Goal: Task Accomplishment & Management: Manage account settings

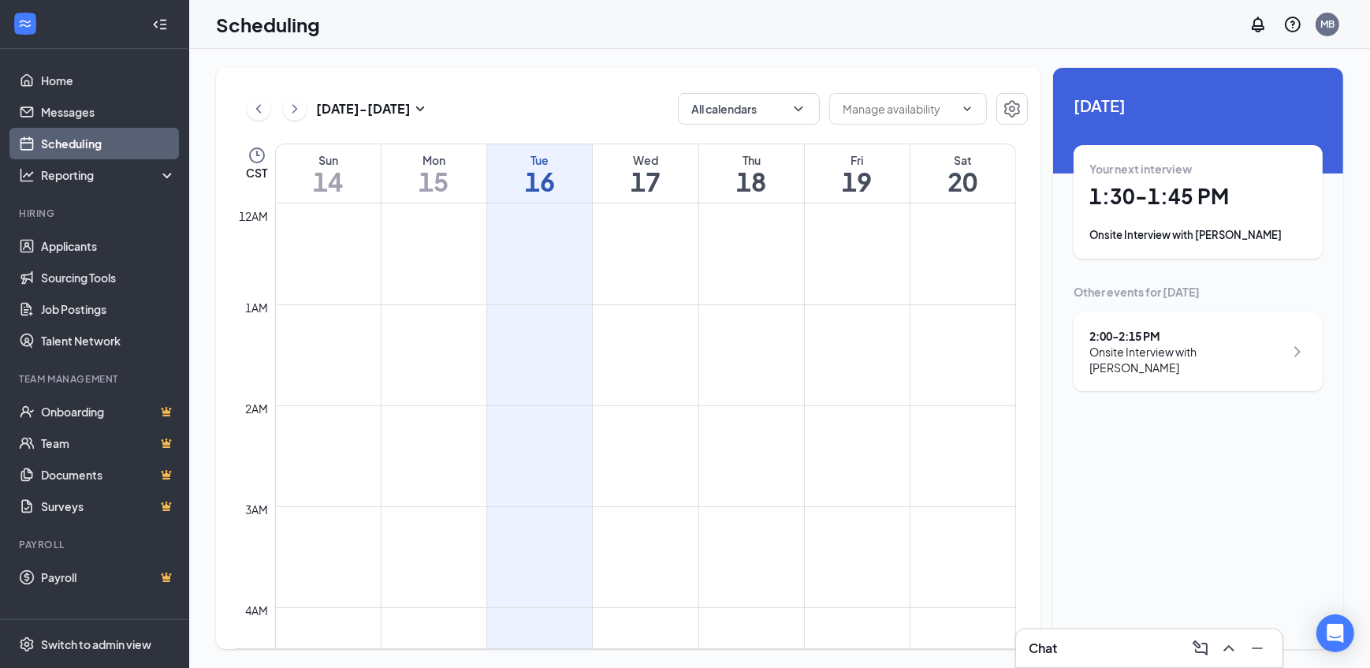
scroll to position [773, 0]
click at [1177, 192] on h1 "1:30 - 1:45 PM" at bounding box center [1198, 196] width 218 height 27
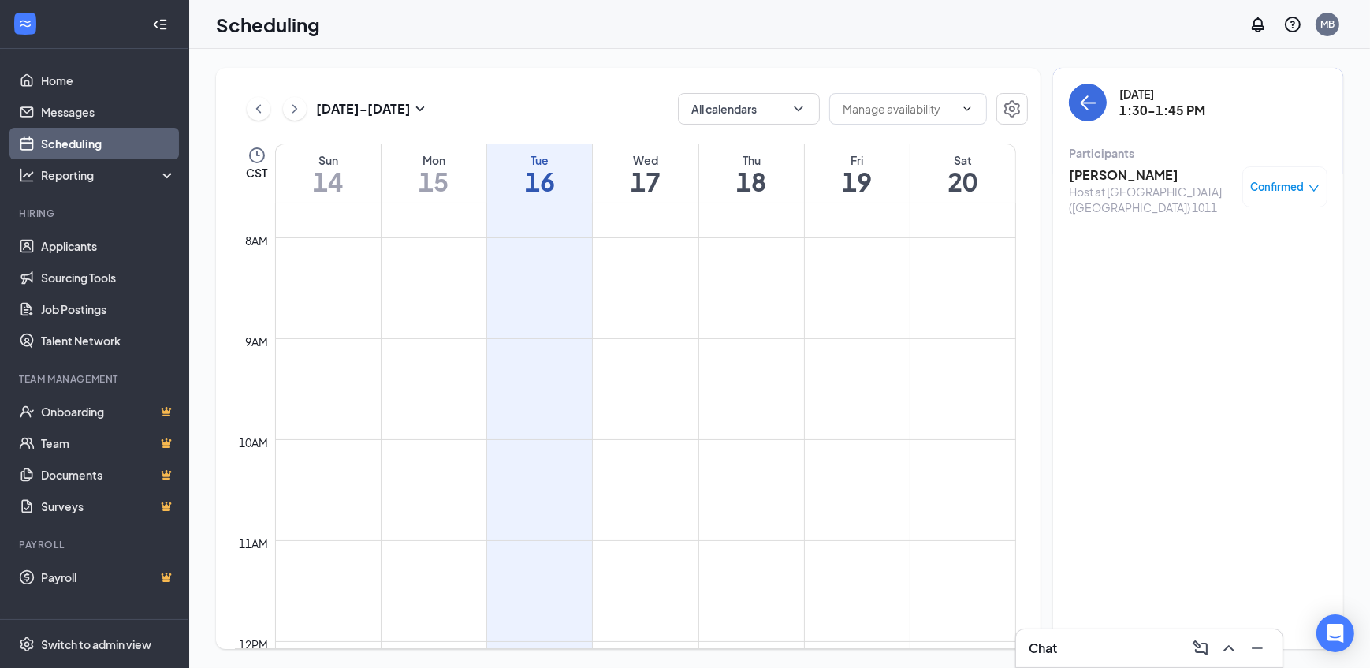
click at [1111, 176] on h3 "Diana Aranda" at bounding box center [1152, 174] width 166 height 17
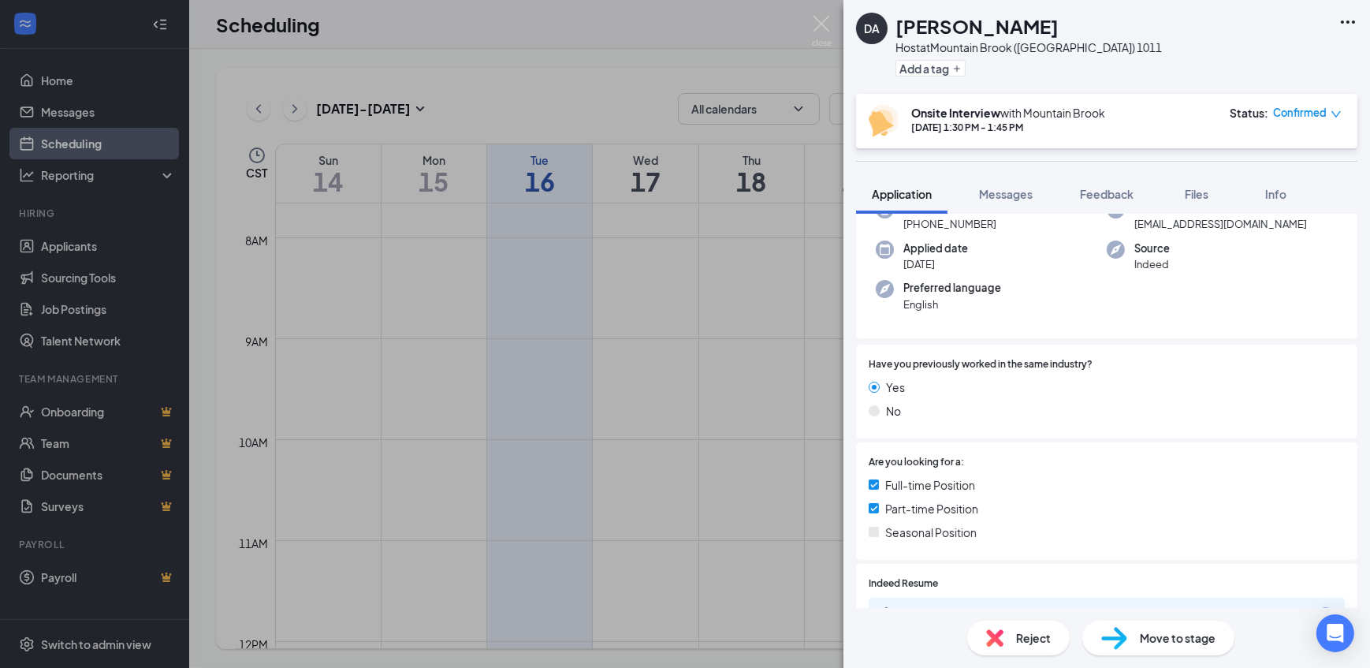
scroll to position [358, 0]
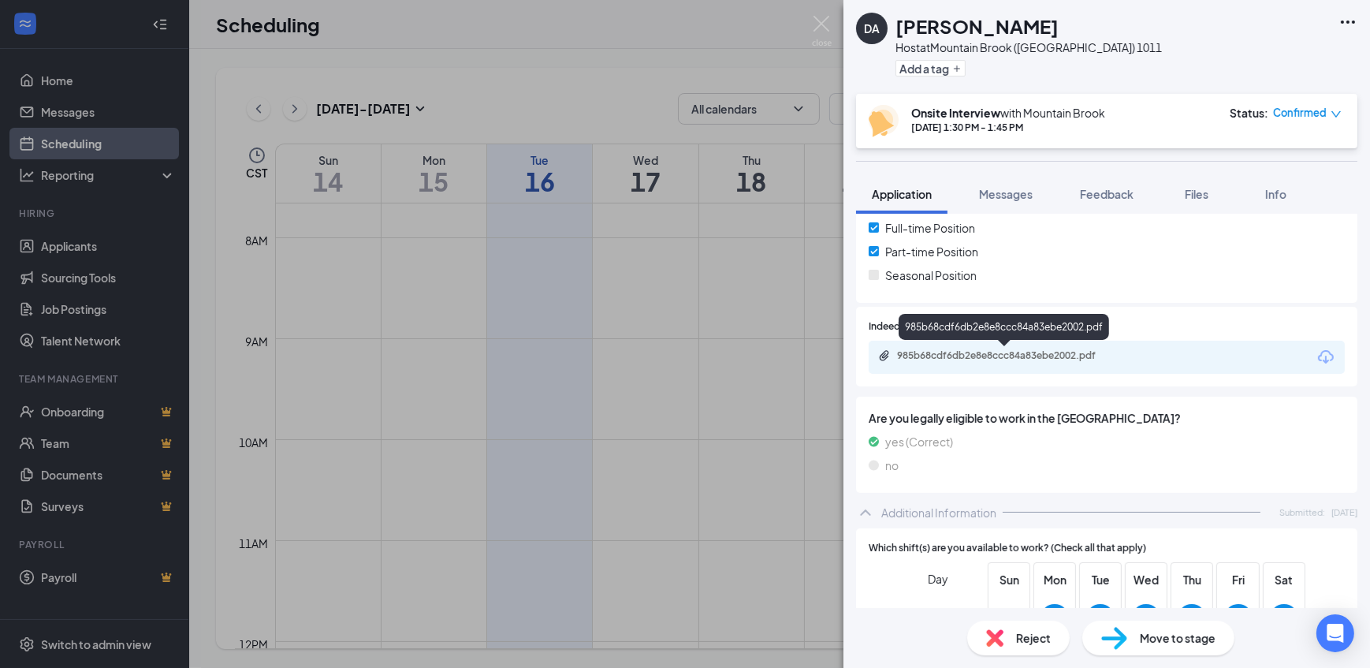
click at [950, 351] on div "985b68cdf6db2e8e8ccc84a83ebe2002.pdf" at bounding box center [1007, 355] width 221 height 13
click at [828, 39] on img at bounding box center [822, 31] width 20 height 31
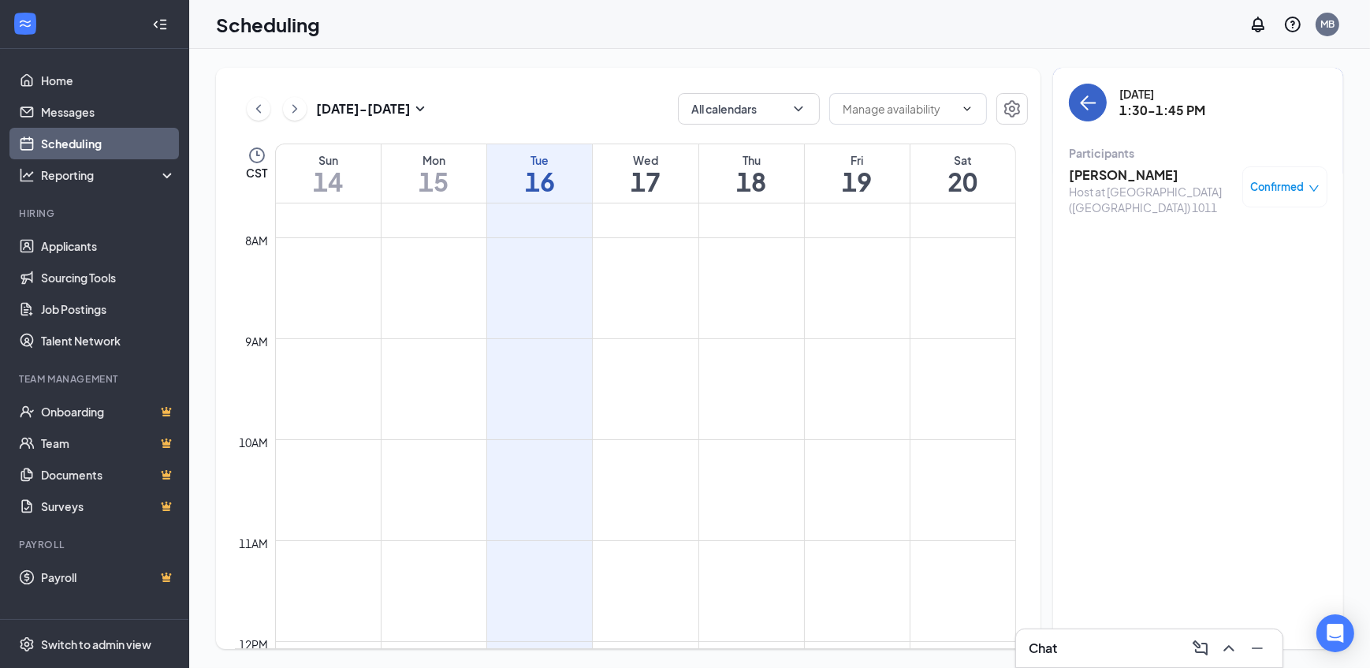
click at [1089, 99] on icon "ArrowLeft" at bounding box center [1087, 102] width 19 height 19
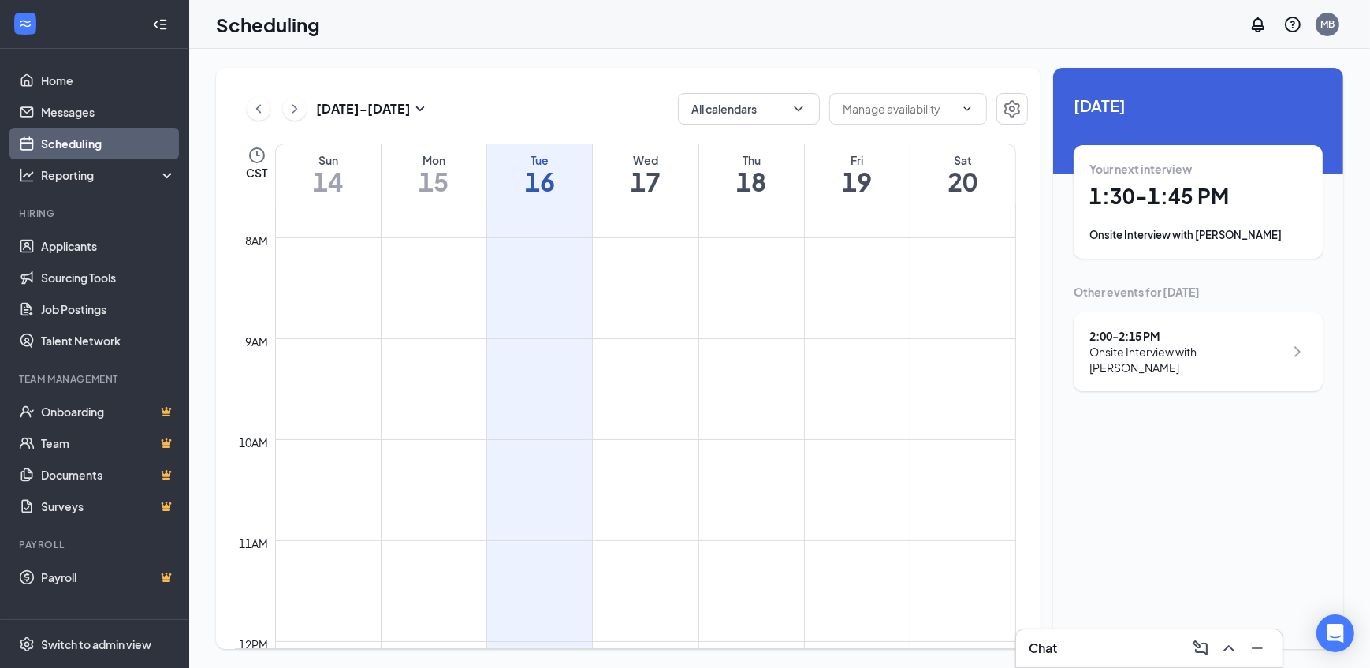
click at [1141, 348] on div "Onsite Interview with [PERSON_NAME]" at bounding box center [1186, 360] width 195 height 32
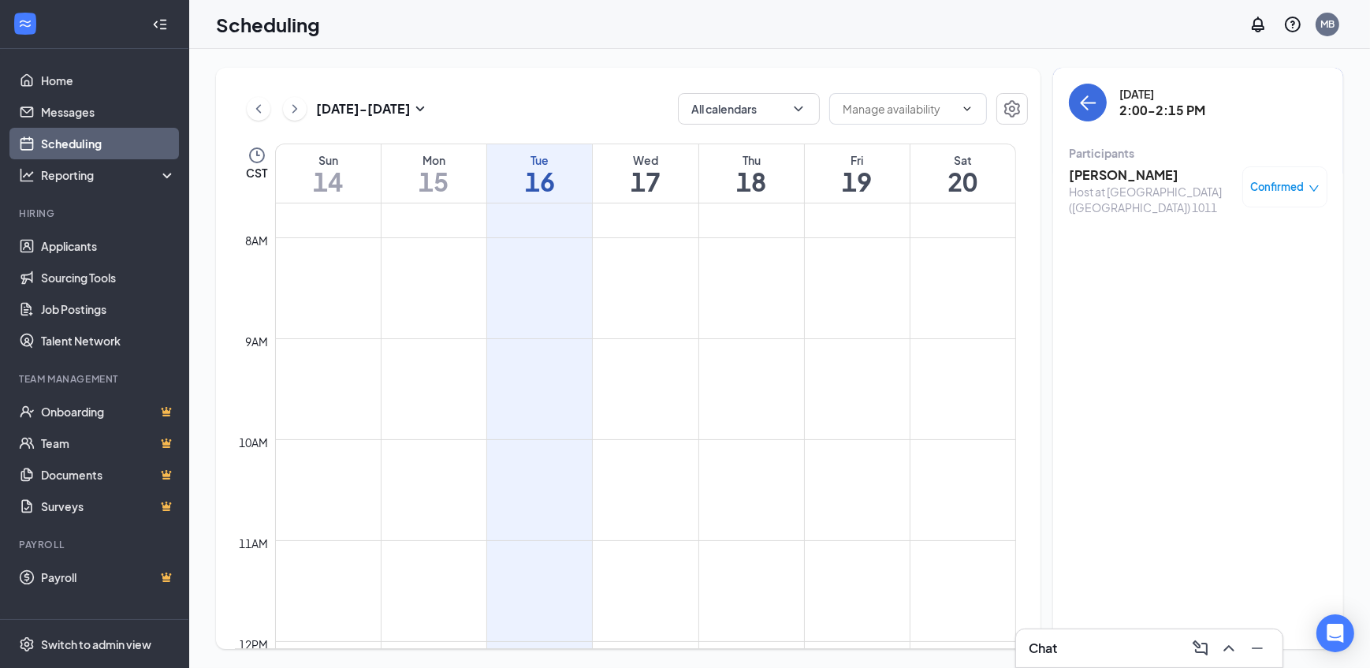
click at [1111, 175] on h3 "[PERSON_NAME]" at bounding box center [1152, 174] width 166 height 17
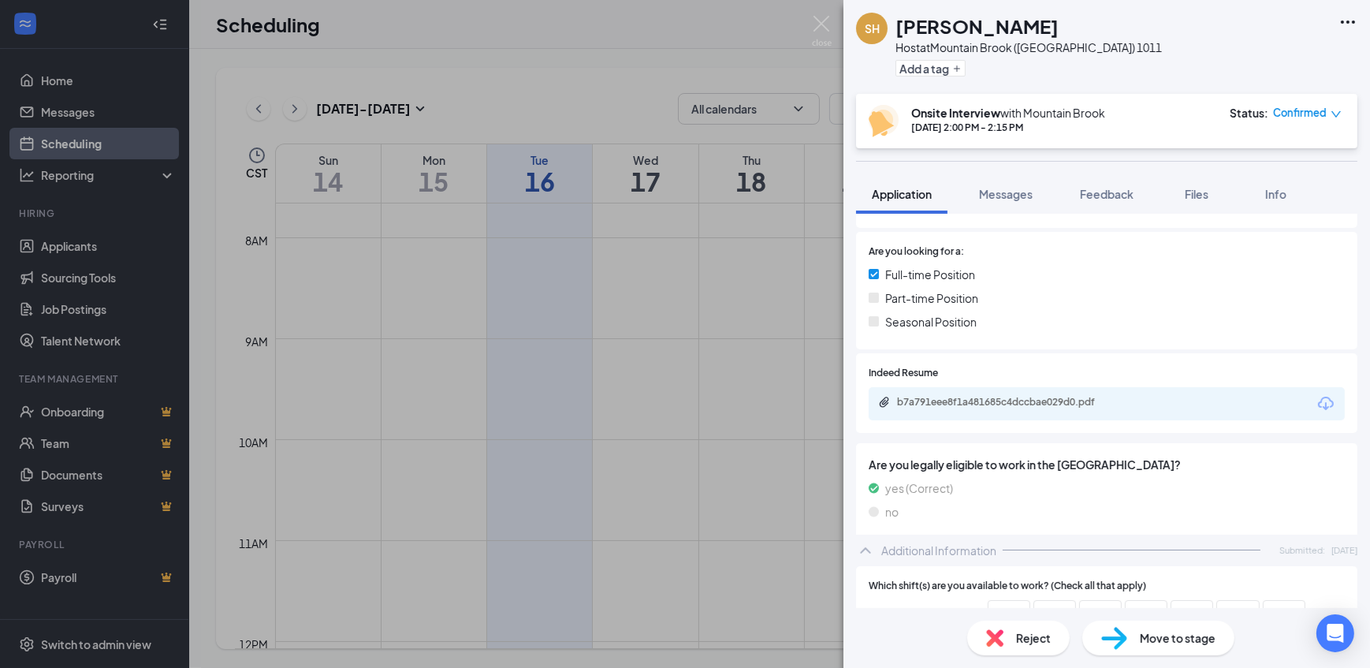
scroll to position [358, 0]
click at [913, 403] on div "b7a791eee8f1a481685c4dccbae029d0.pdf" at bounding box center [1007, 399] width 221 height 13
drag, startPoint x: 549, startPoint y: 84, endPoint x: 839, endPoint y: 301, distance: 362.0
click at [545, 84] on div "SH Stephanie Hardy Host at Mountain Brook (AL) 1011 Add a tag Onsite Interview …" at bounding box center [685, 334] width 1370 height 668
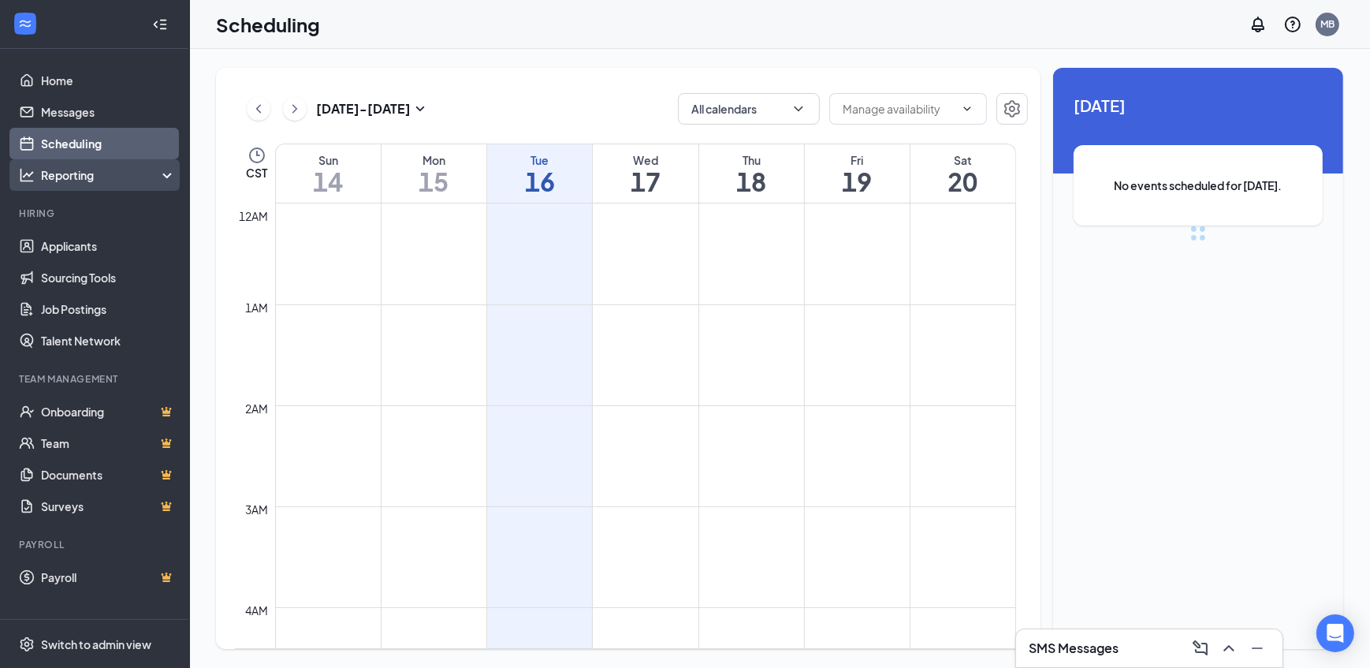
scroll to position [773, 0]
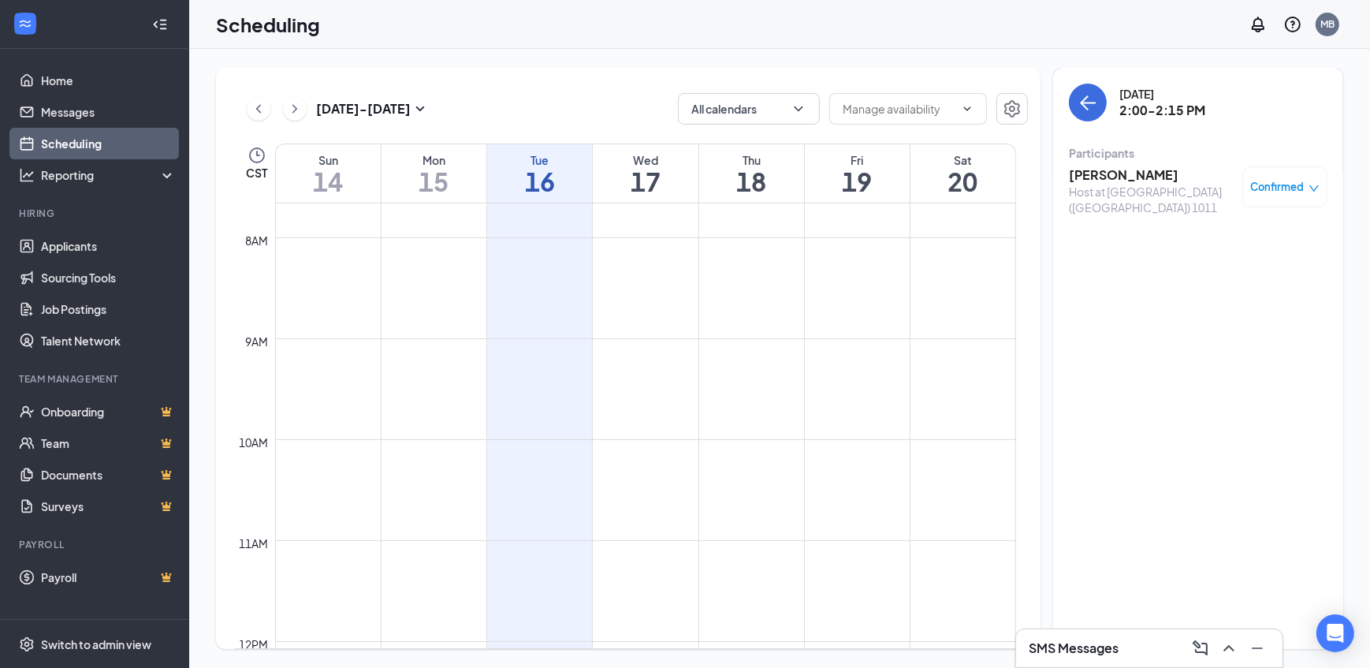
click at [1263, 181] on span "Confirmed" at bounding box center [1278, 187] width 54 height 16
click at [1216, 322] on span "Cancel" at bounding box center [1214, 318] width 37 height 17
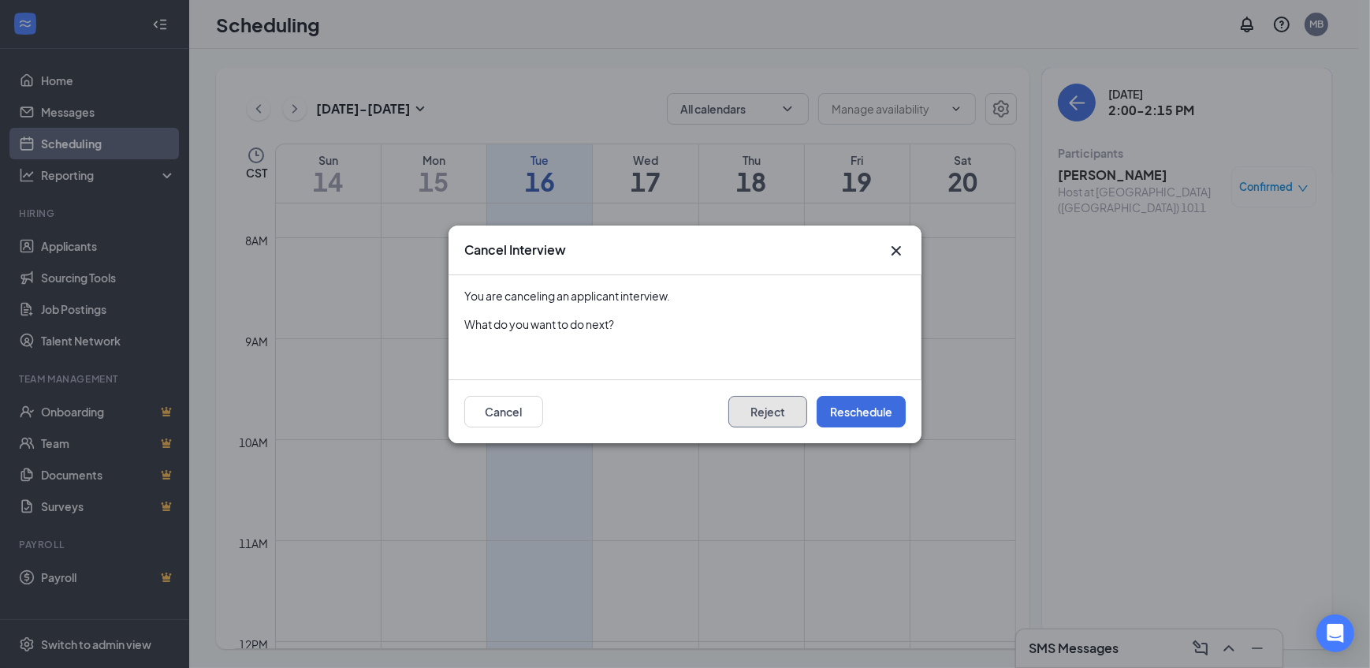
click at [778, 409] on button "Reject" at bounding box center [767, 412] width 79 height 32
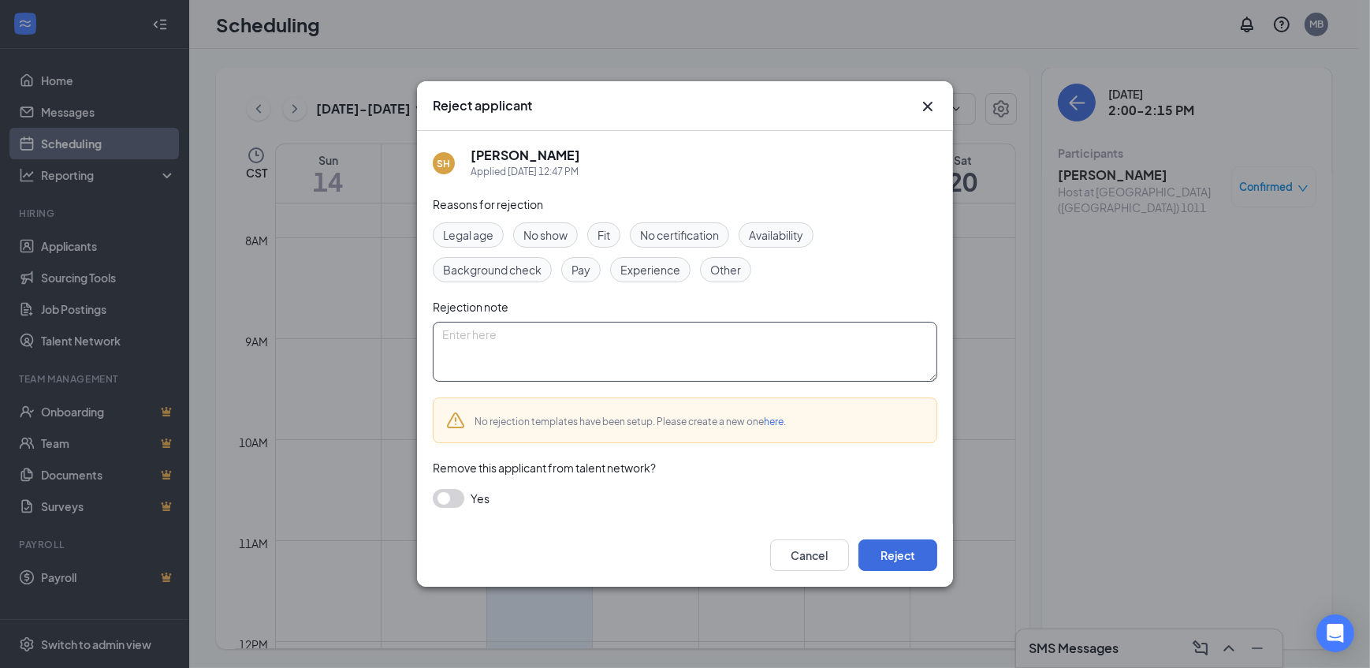
click at [526, 345] on textarea at bounding box center [685, 352] width 504 height 60
type textarea "position filled"
click at [892, 550] on button "Reject" at bounding box center [897, 555] width 79 height 32
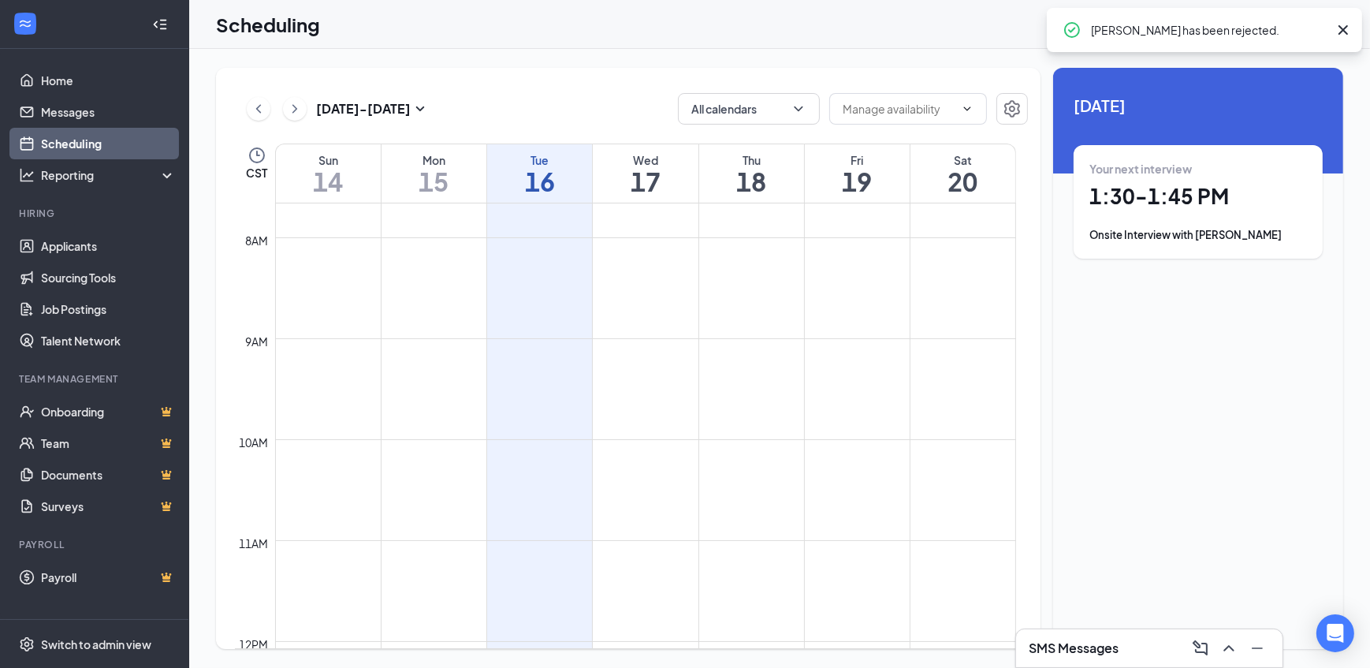
click at [637, 168] on h1 "17" at bounding box center [645, 181] width 105 height 27
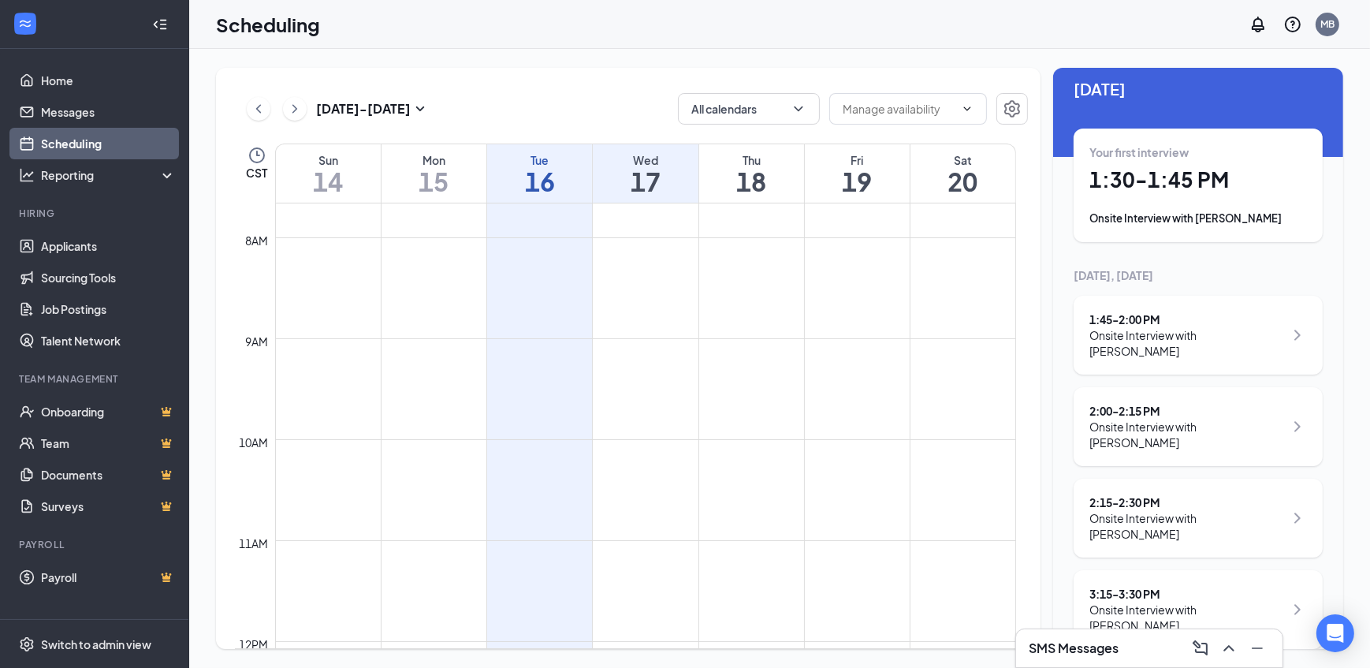
scroll to position [25, 0]
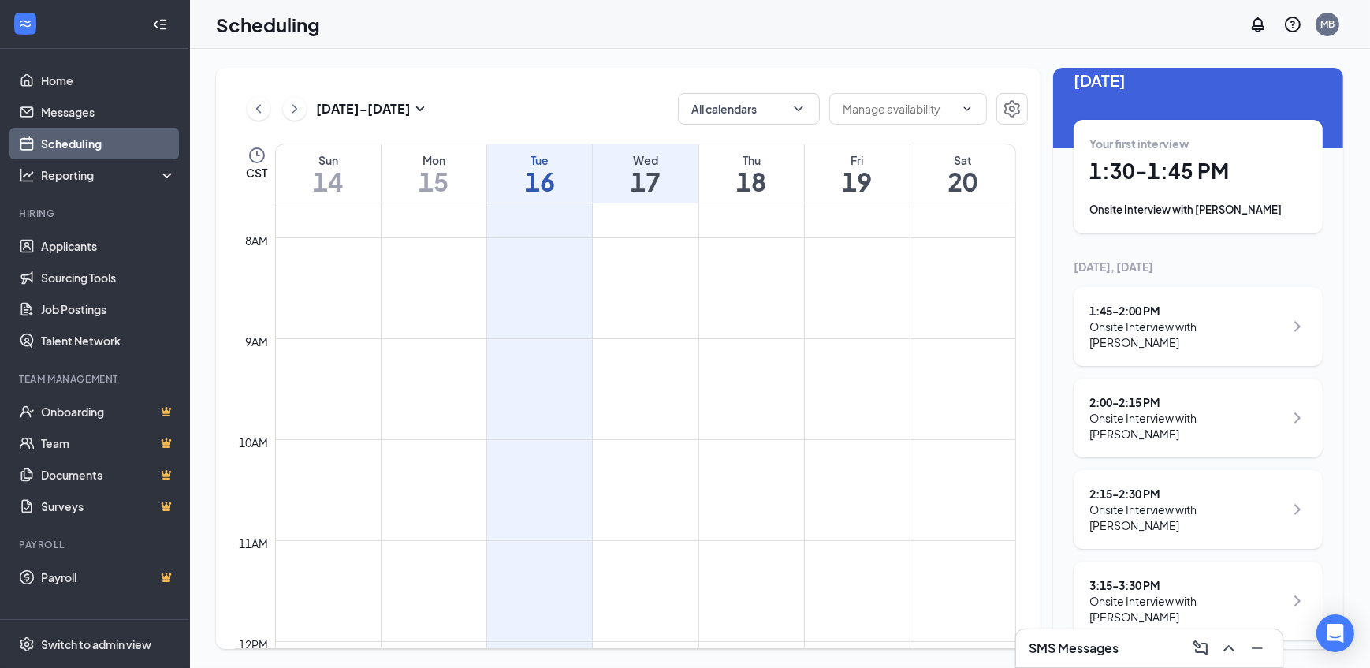
click at [1162, 593] on div "Onsite Interview with [PERSON_NAME]" at bounding box center [1186, 609] width 195 height 32
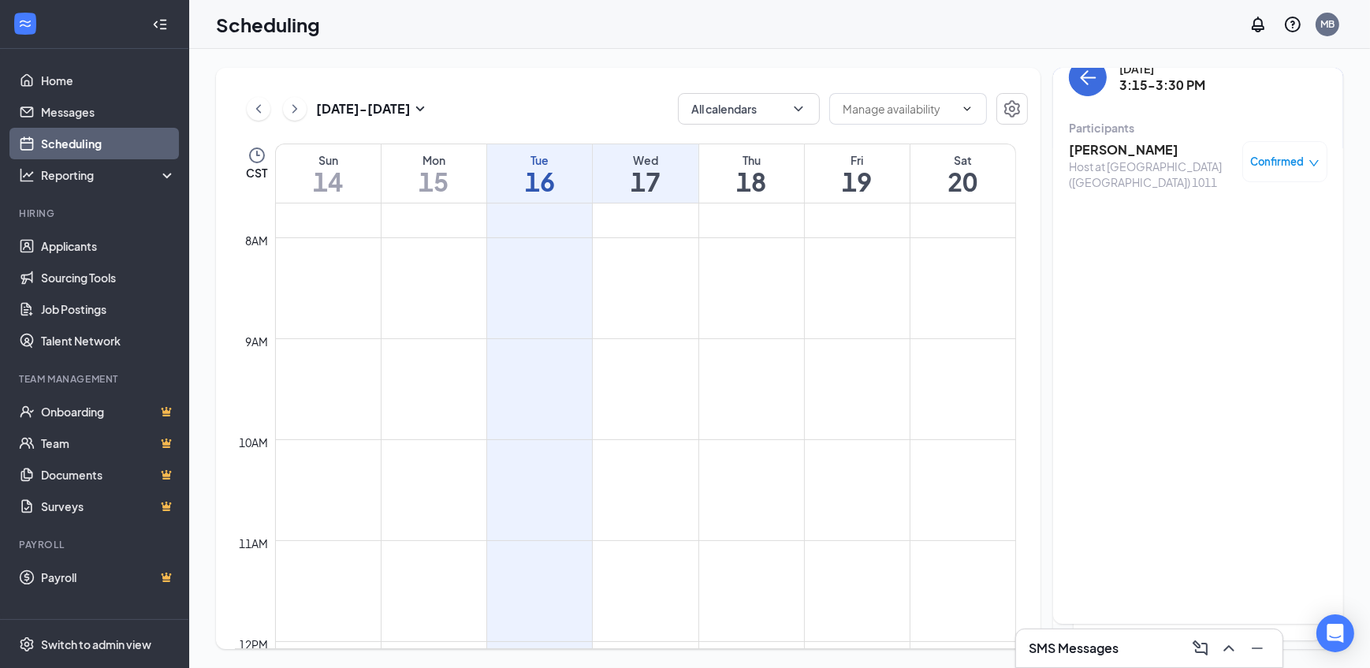
click at [1110, 148] on h3 "[PERSON_NAME]" at bounding box center [1152, 149] width 166 height 17
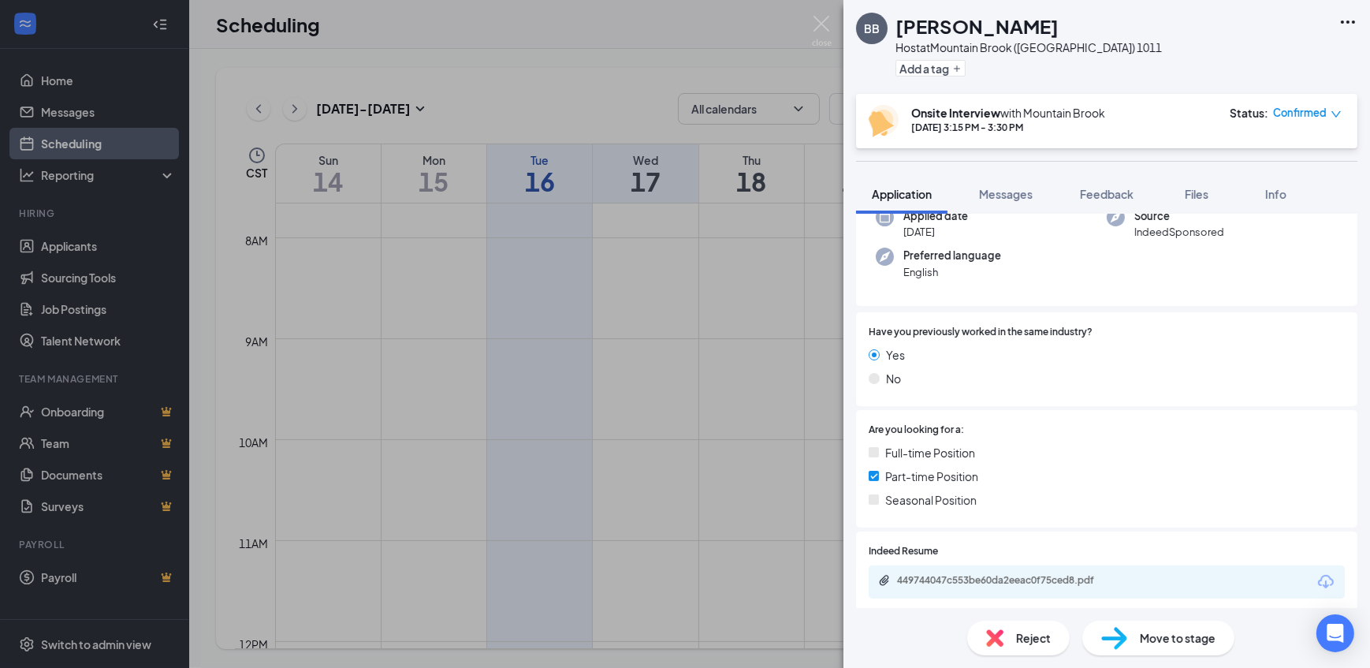
scroll to position [214, 0]
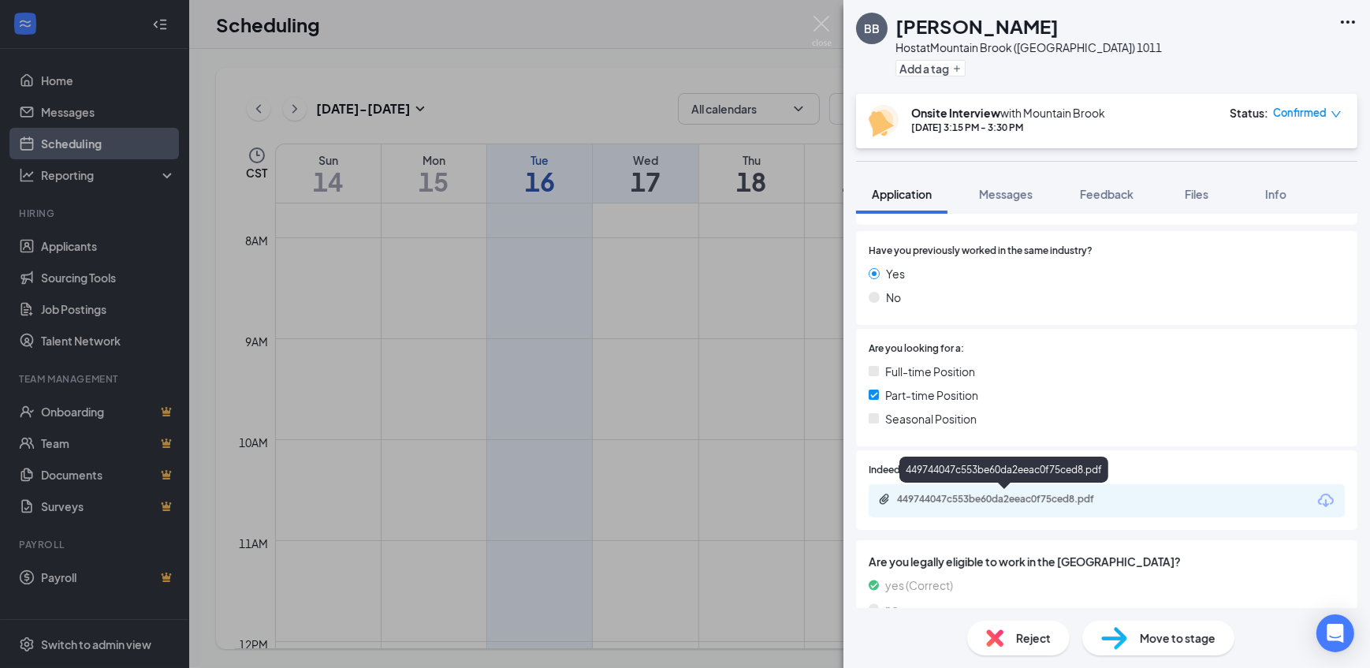
click at [897, 493] on div "449744047c553be60da2eeac0f75ced8.pdf" at bounding box center [1007, 499] width 221 height 13
click at [828, 32] on img at bounding box center [822, 31] width 20 height 31
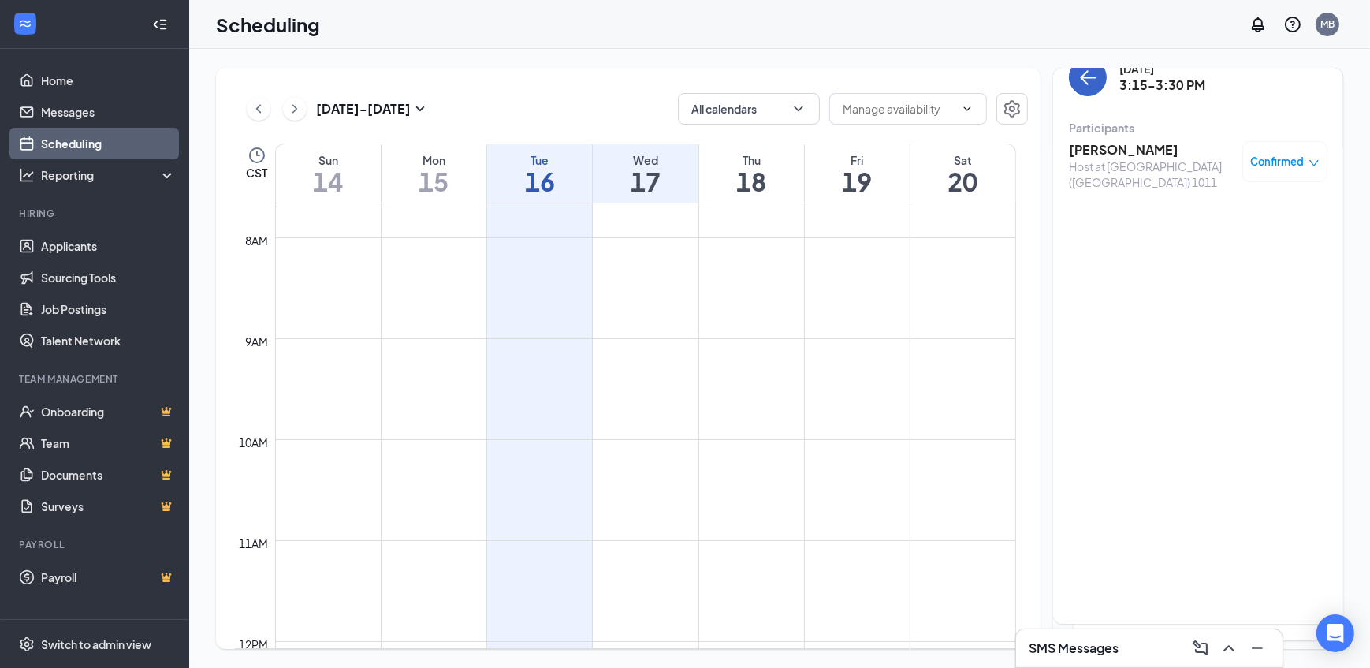
click at [1088, 82] on icon "ArrowLeft" at bounding box center [1087, 77] width 19 height 19
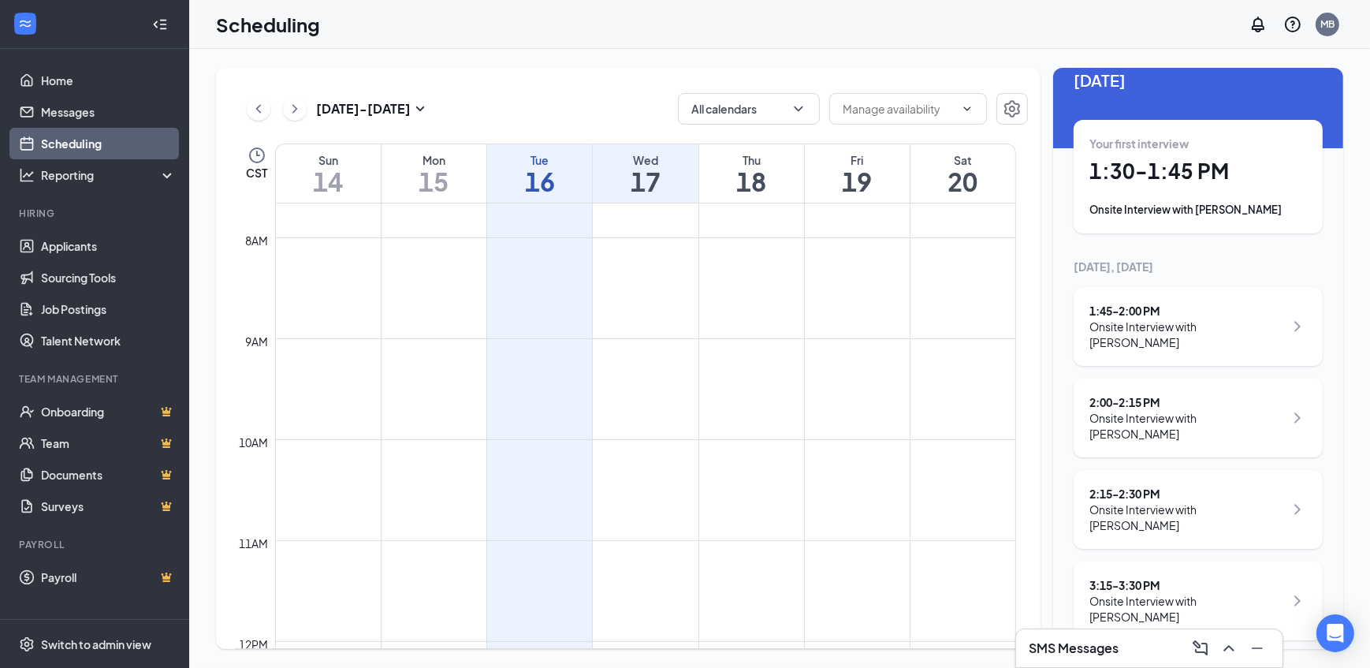
click at [1156, 511] on div "Onsite Interview with [PERSON_NAME]" at bounding box center [1186, 517] width 195 height 32
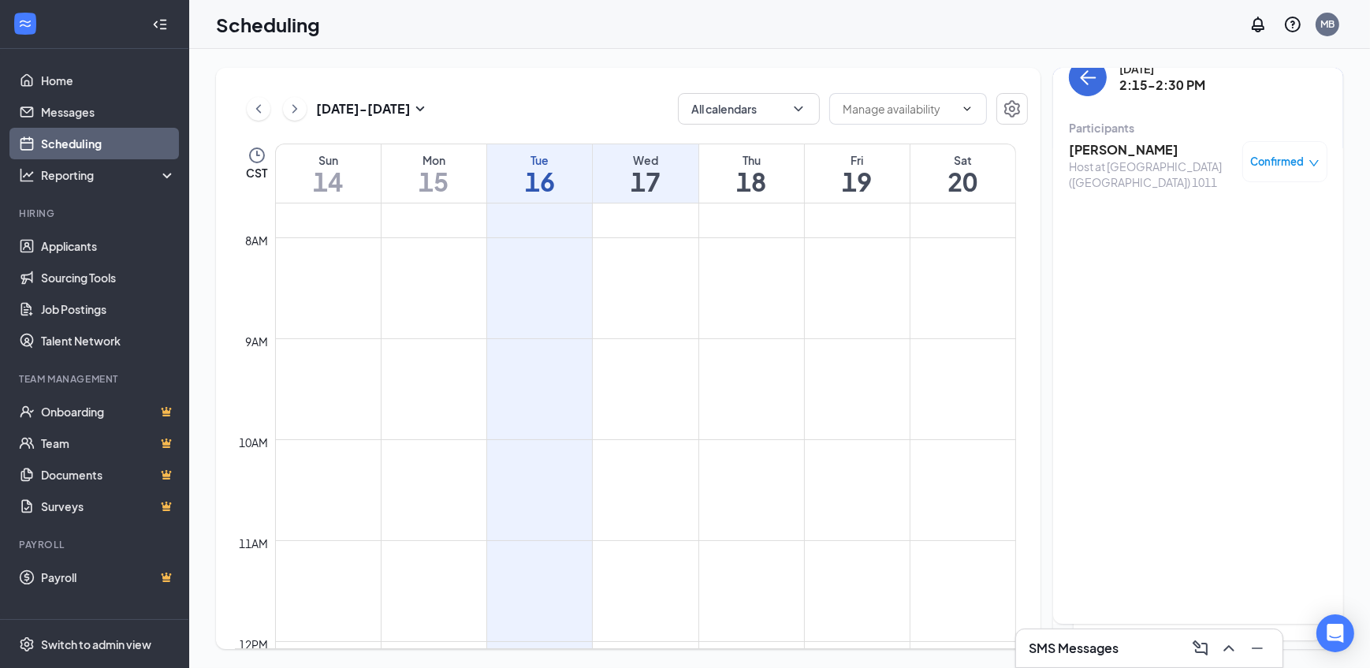
click at [1135, 149] on h3 "[PERSON_NAME]" at bounding box center [1152, 149] width 166 height 17
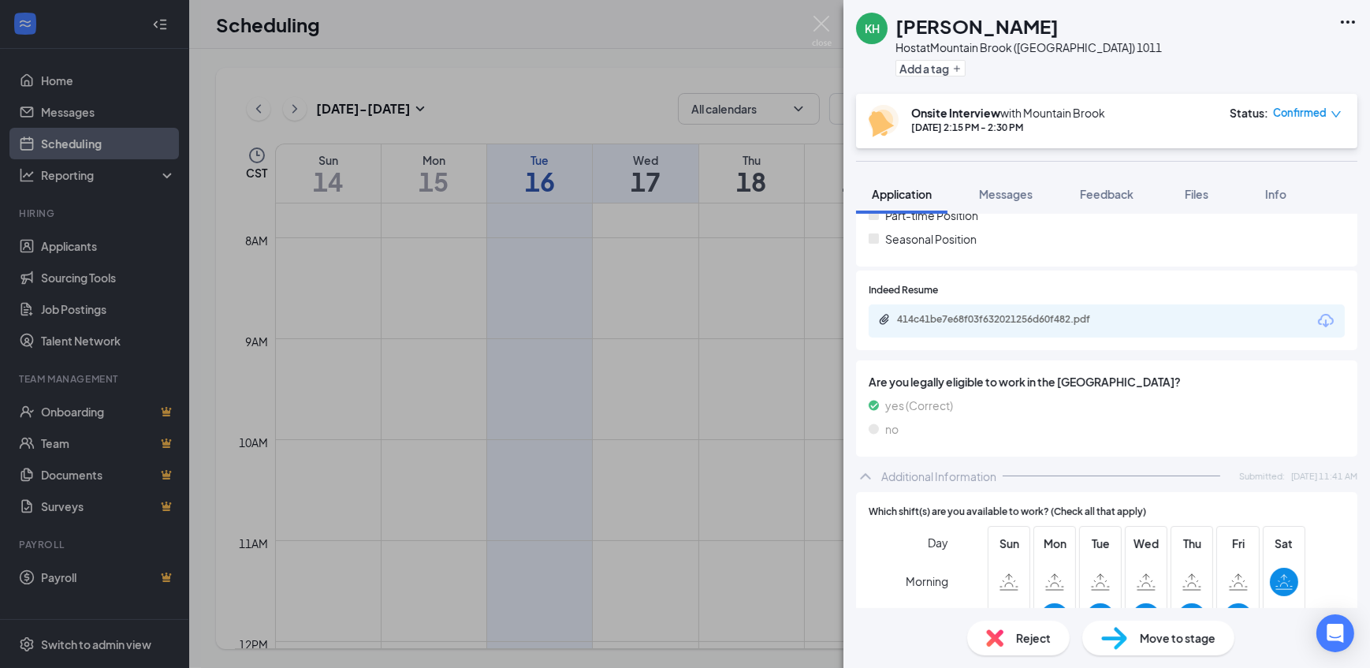
scroll to position [430, 0]
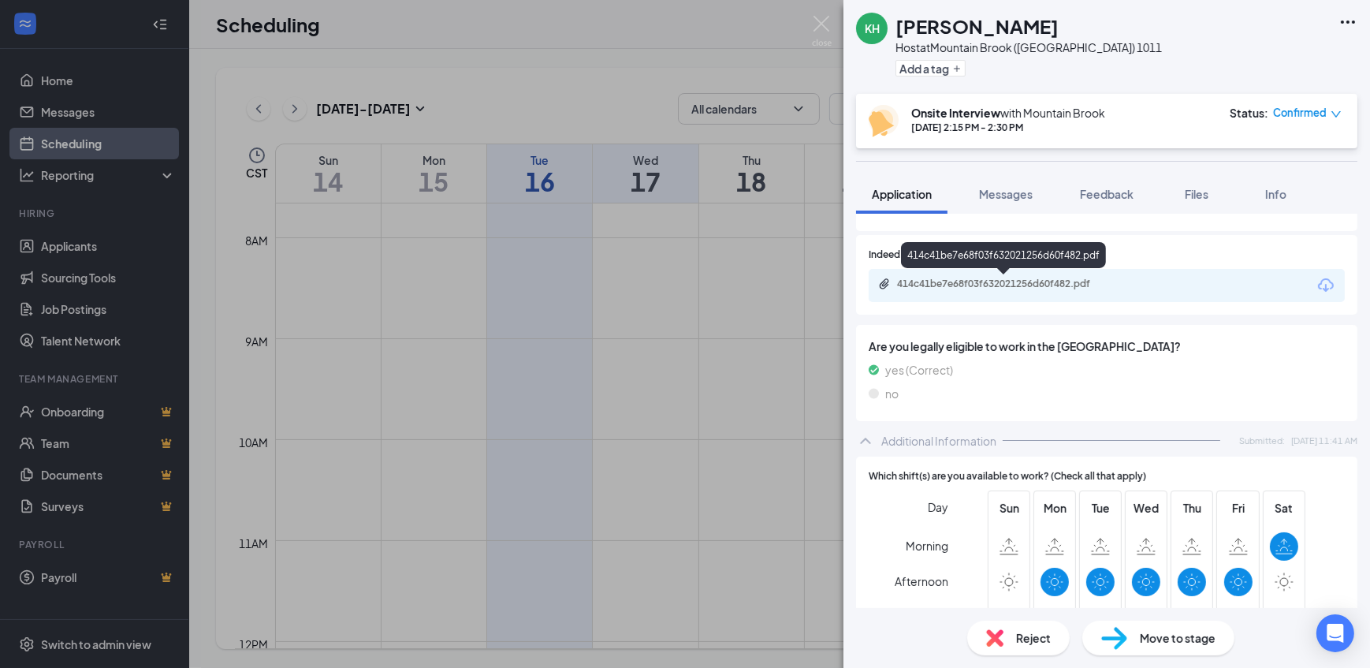
click at [954, 285] on div "414c41be7e68f03f632021256d60f482.pdf" at bounding box center [1007, 283] width 221 height 13
click at [828, 34] on img at bounding box center [822, 31] width 20 height 31
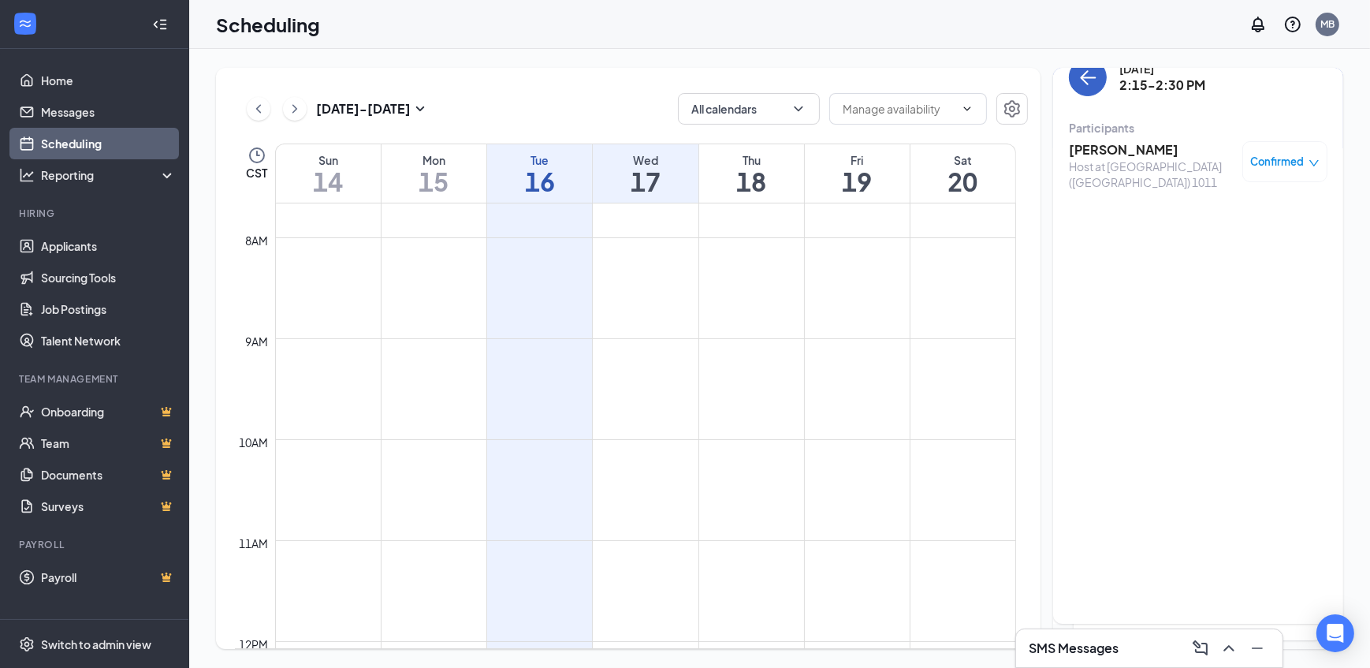
click at [1083, 84] on icon "ArrowLeft" at bounding box center [1087, 77] width 19 height 19
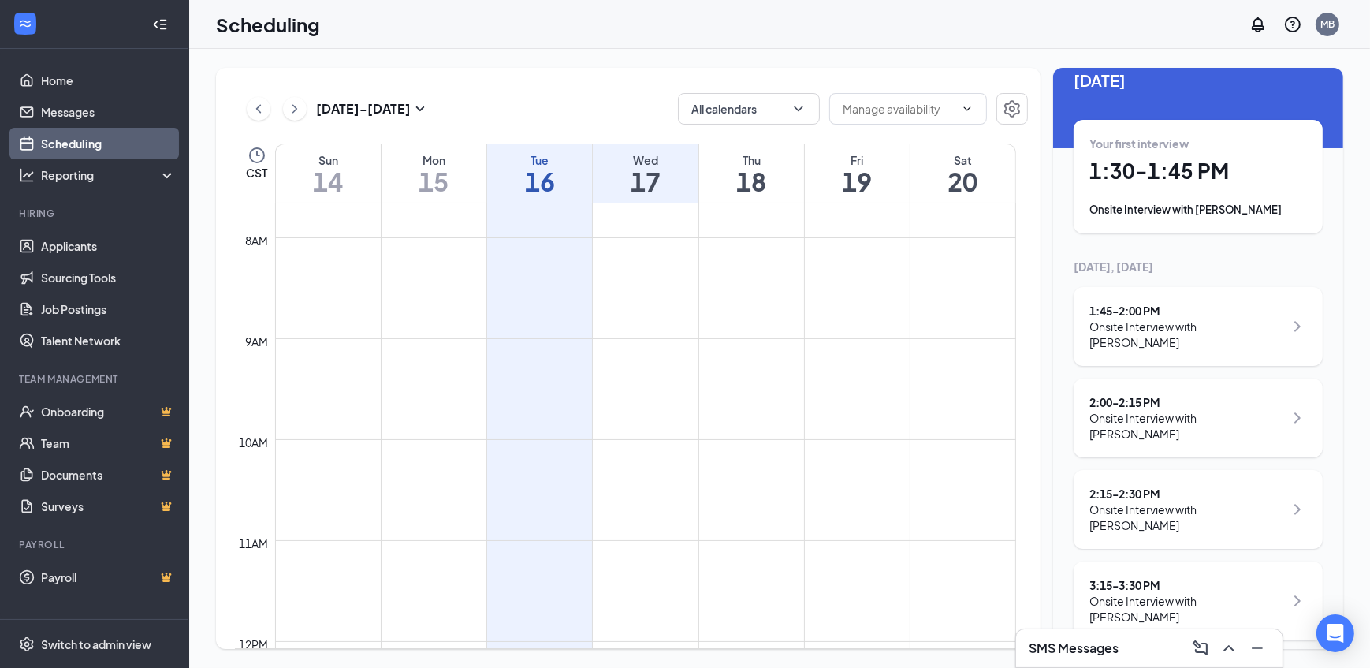
click at [1178, 434] on div "Onsite Interview with [PERSON_NAME]" at bounding box center [1186, 426] width 195 height 32
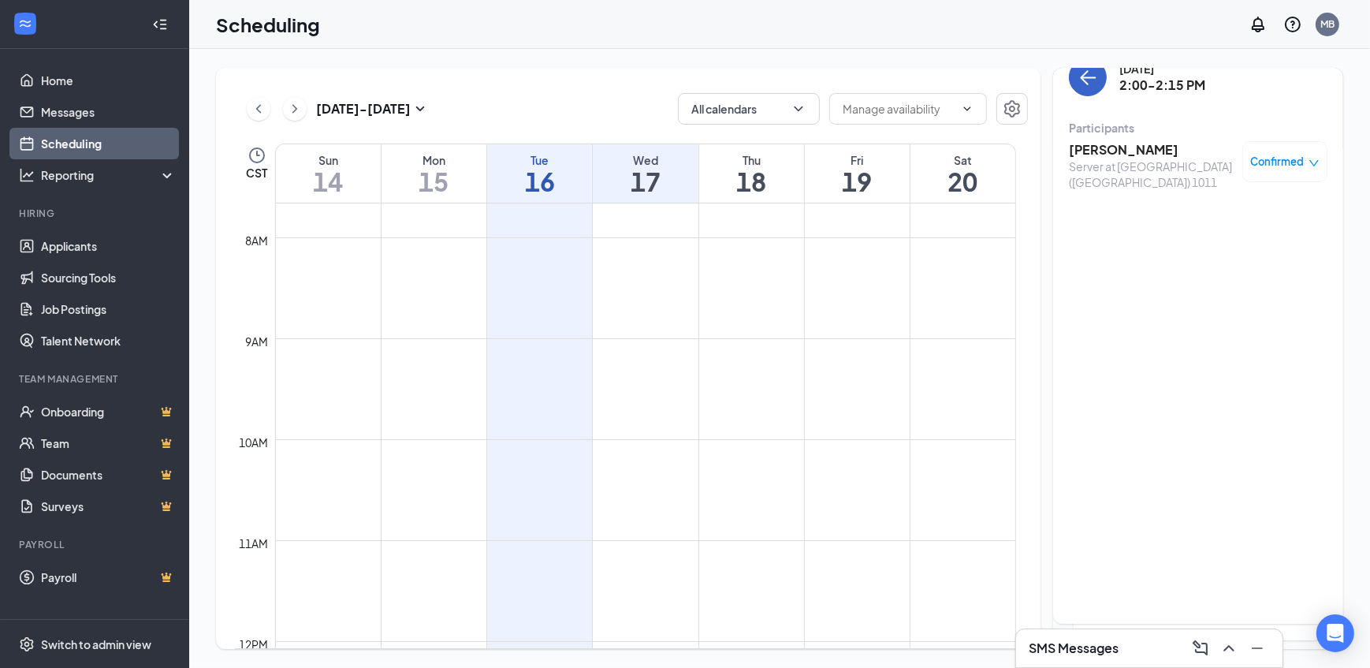
click at [1091, 91] on button "back-button" at bounding box center [1088, 77] width 38 height 38
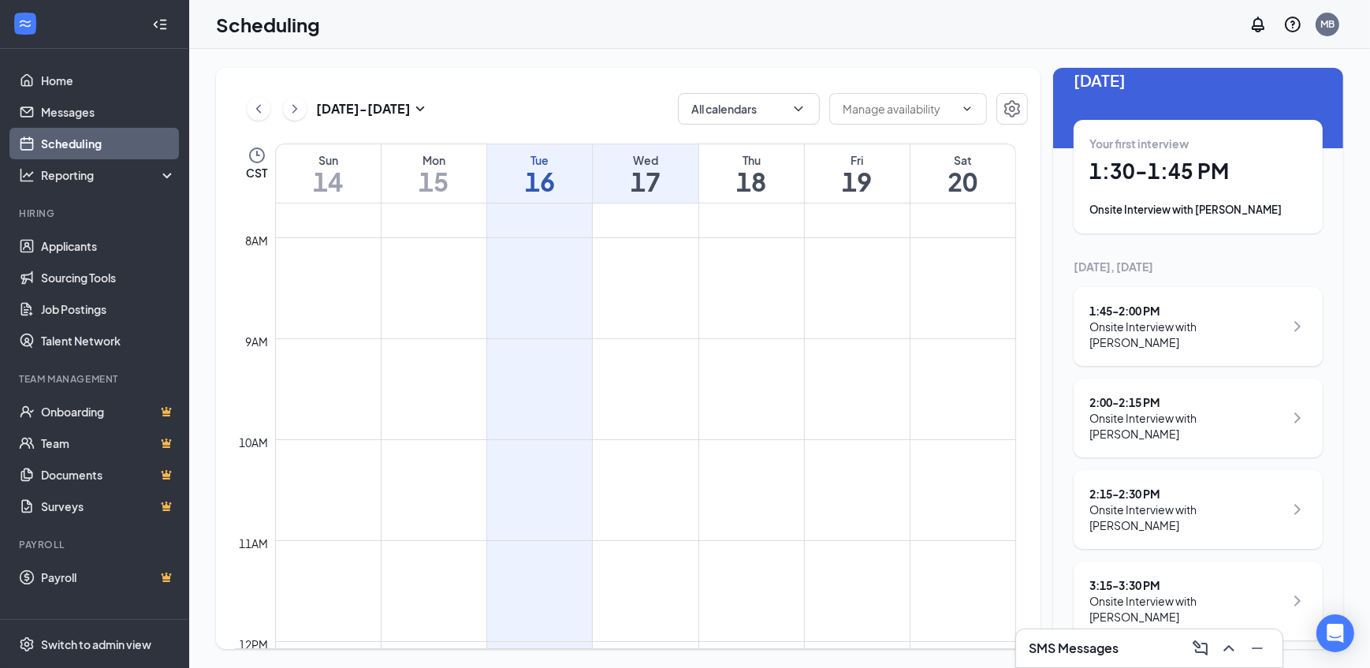
click at [1119, 400] on div "2:00 - 2:15 PM" at bounding box center [1186, 402] width 195 height 16
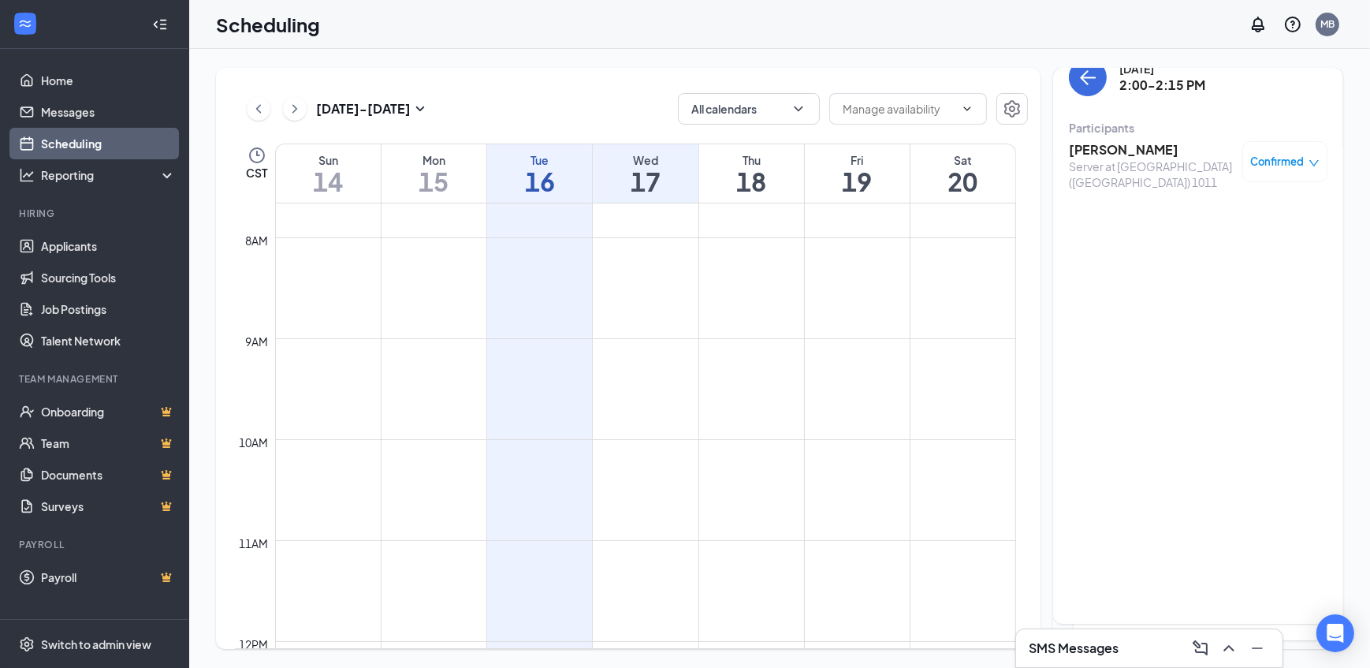
click at [1091, 146] on h3 "[PERSON_NAME]" at bounding box center [1152, 149] width 166 height 17
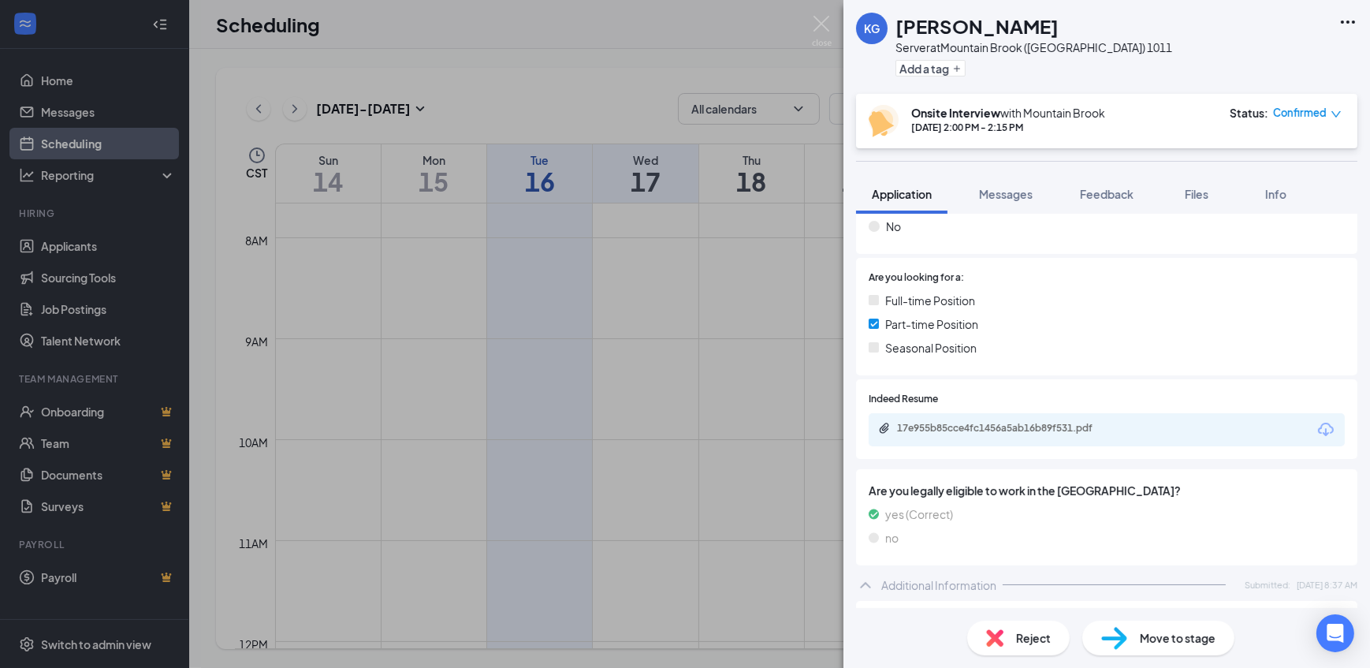
scroll to position [286, 0]
click at [930, 433] on div "17e955b85cce4fc1456a5ab16b89f531.pdf" at bounding box center [1005, 428] width 255 height 15
click at [820, 24] on img at bounding box center [822, 31] width 20 height 31
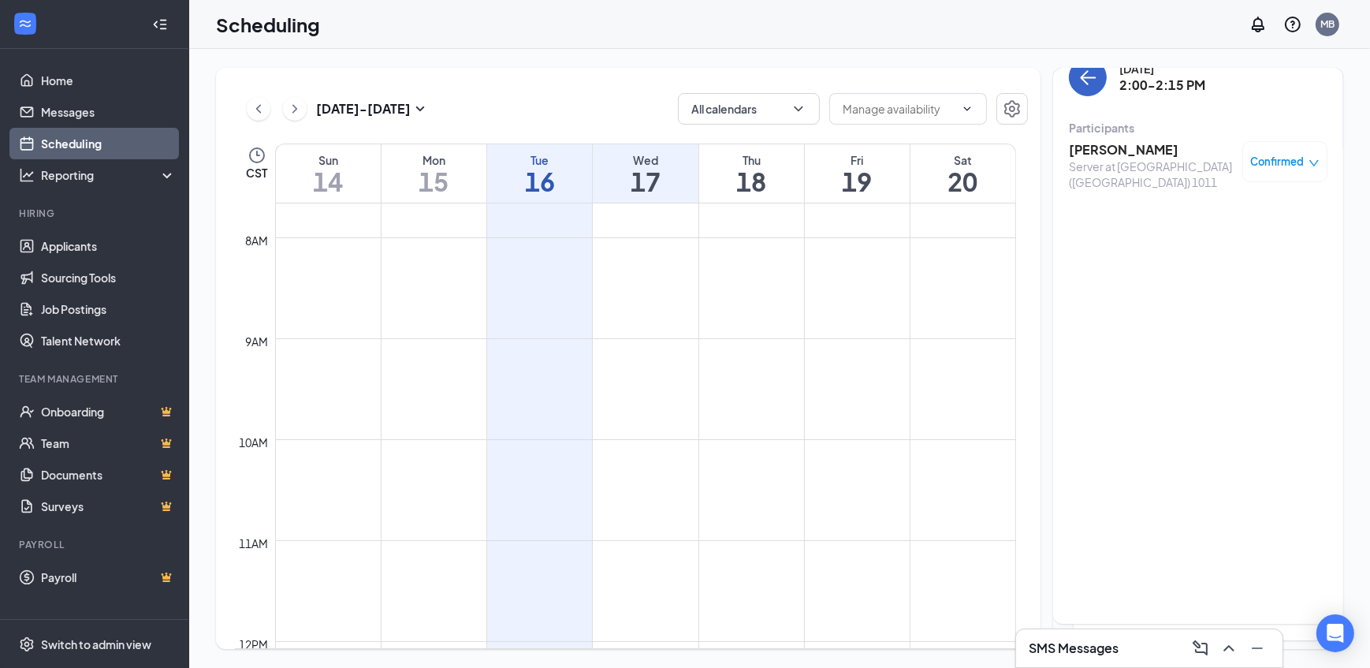
click at [1080, 74] on icon "ArrowLeft" at bounding box center [1087, 77] width 19 height 19
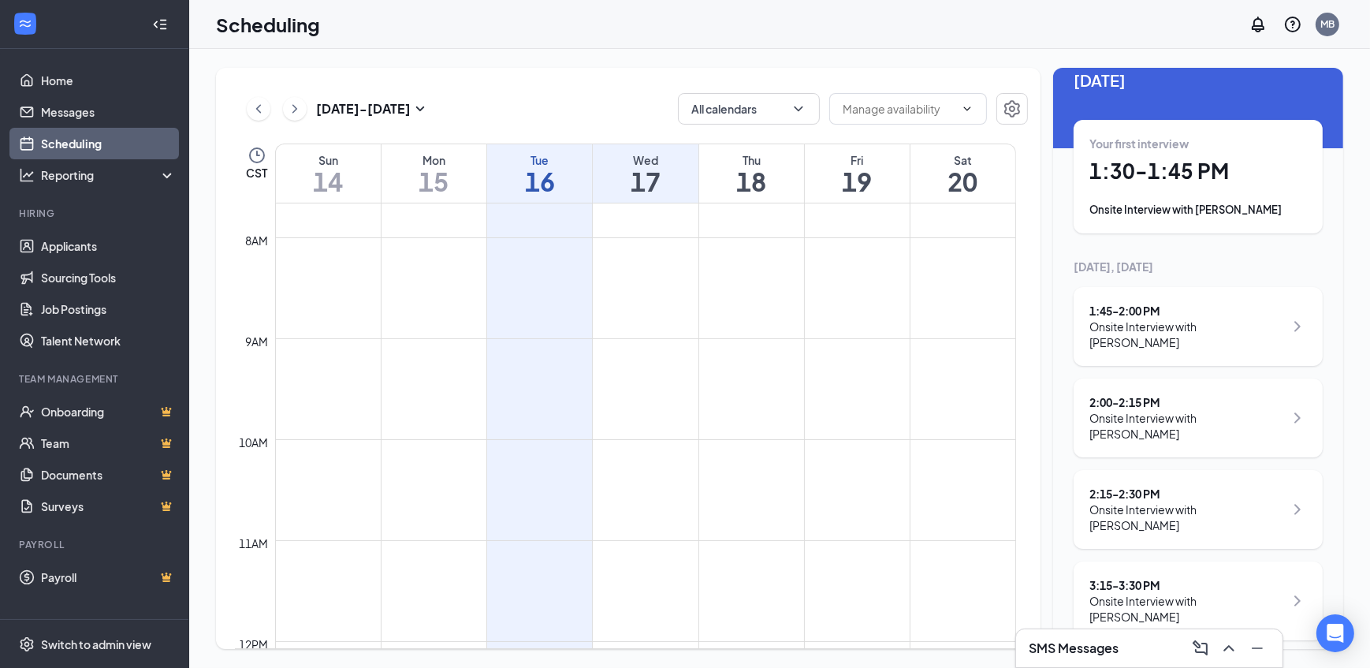
click at [1138, 339] on div "Onsite Interview with [PERSON_NAME]" at bounding box center [1186, 334] width 195 height 32
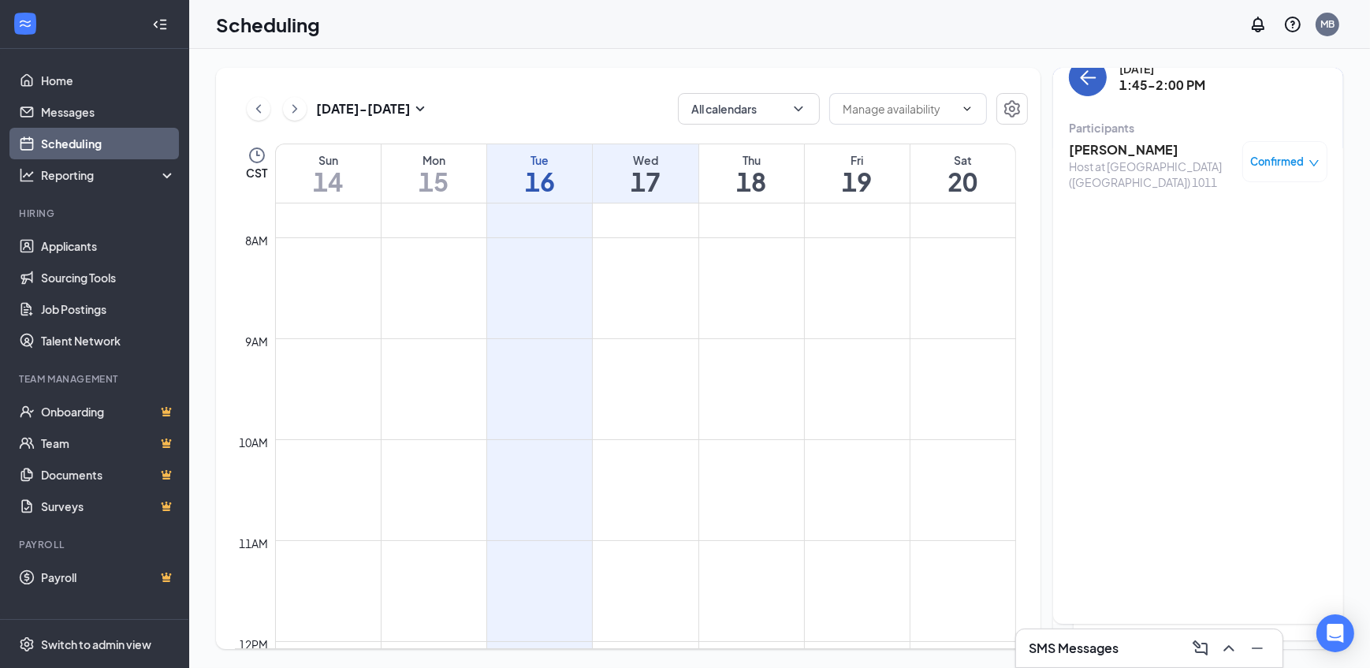
click at [1078, 85] on button "back-button" at bounding box center [1088, 77] width 38 height 38
